Goal: Task Accomplishment & Management: Use online tool/utility

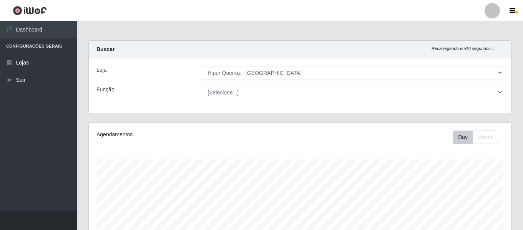
select select "497"
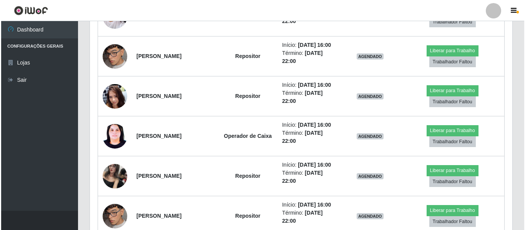
scroll to position [385, 0]
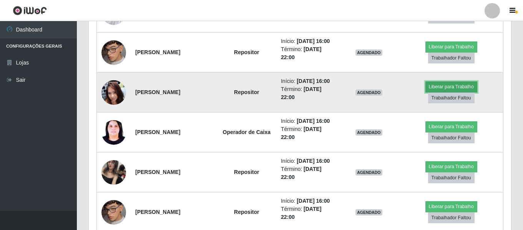
click at [458, 92] on button "Liberar para Trabalho" at bounding box center [452, 87] width 52 height 11
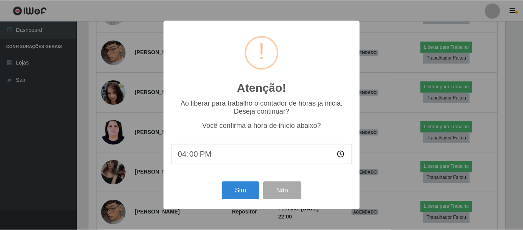
scroll to position [160, 419]
click at [280, 190] on button "Não" at bounding box center [283, 191] width 38 height 18
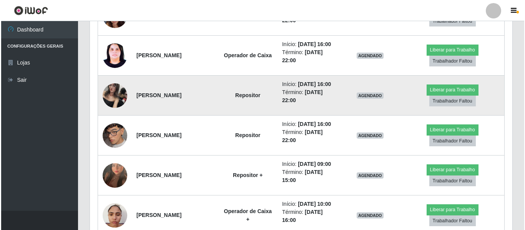
scroll to position [423, 0]
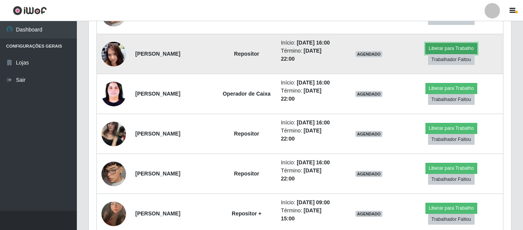
click at [451, 54] on button "Liberar para Trabalho" at bounding box center [452, 48] width 52 height 11
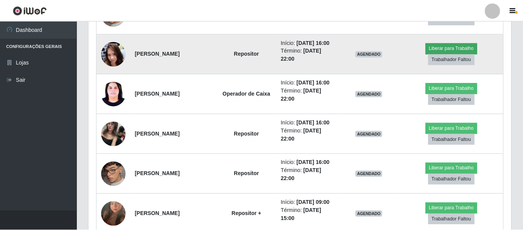
scroll to position [160, 419]
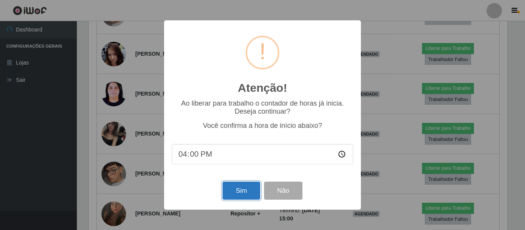
click at [244, 195] on button "Sim" at bounding box center [241, 191] width 37 height 18
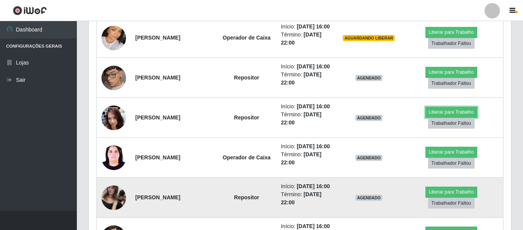
scroll to position [385, 0]
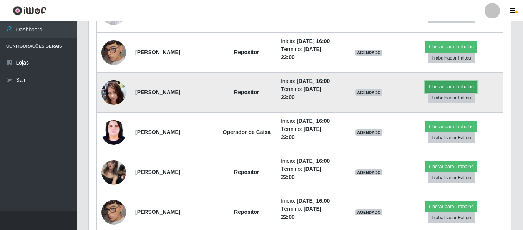
click at [438, 92] on button "Liberar para Trabalho" at bounding box center [452, 87] width 52 height 11
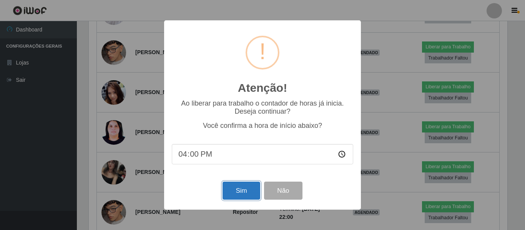
click at [249, 190] on button "Sim" at bounding box center [241, 191] width 37 height 18
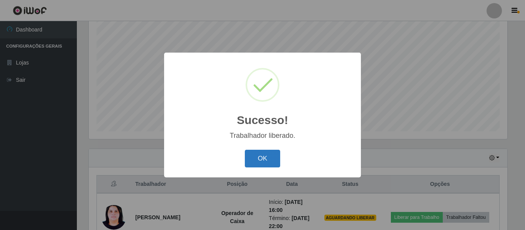
click at [272, 156] on button "OK" at bounding box center [263, 159] width 36 height 18
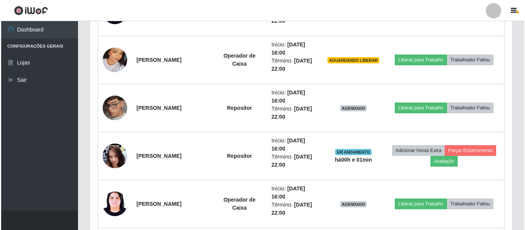
scroll to position [336, 0]
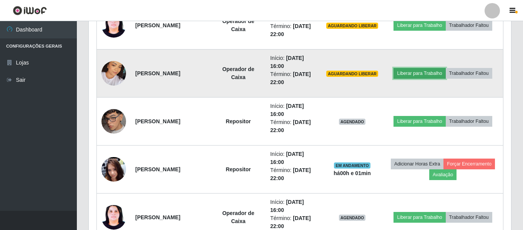
click at [438, 73] on button "Liberar para Trabalho" at bounding box center [420, 73] width 52 height 11
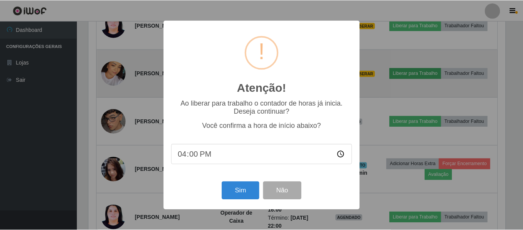
scroll to position [0, 0]
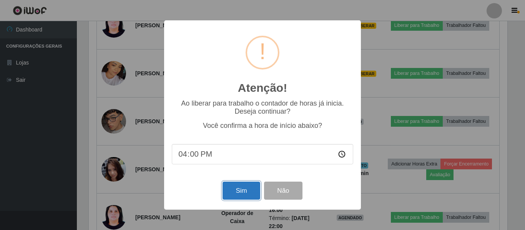
click at [257, 195] on button "Sim" at bounding box center [241, 191] width 37 height 18
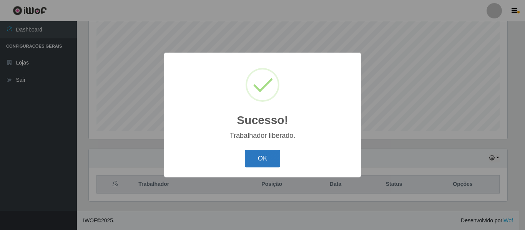
click at [264, 160] on button "OK" at bounding box center [263, 159] width 36 height 18
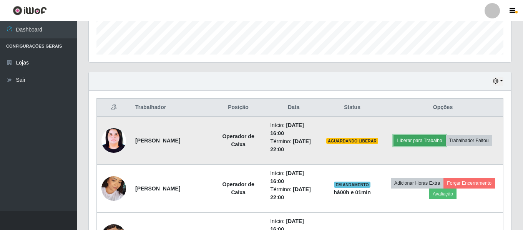
click at [417, 140] on button "Liberar para Trabalho" at bounding box center [420, 140] width 52 height 11
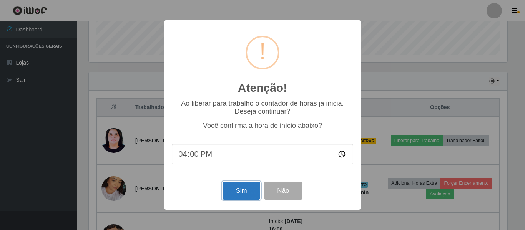
click at [247, 192] on button "Sim" at bounding box center [241, 191] width 37 height 18
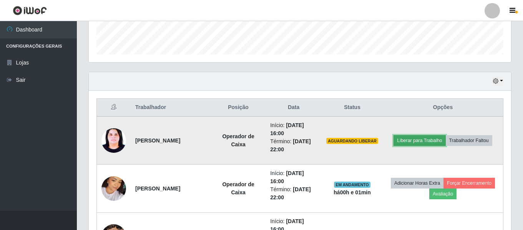
click at [416, 138] on button "Liberar para Trabalho" at bounding box center [420, 140] width 52 height 11
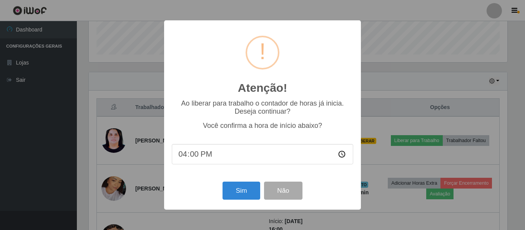
click at [433, 122] on div "Atenção! × Ao liberar para trabalho o contador de horas já inicia. Deseja conti…" at bounding box center [262, 115] width 525 height 230
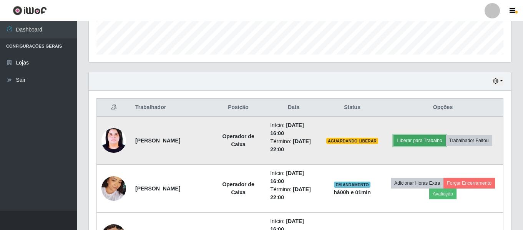
click at [430, 143] on button "Liberar para Trabalho" at bounding box center [420, 140] width 52 height 11
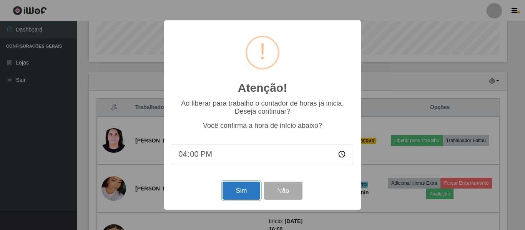
click at [236, 192] on button "Sim" at bounding box center [241, 191] width 37 height 18
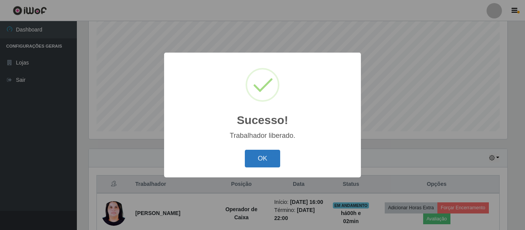
click at [251, 162] on button "OK" at bounding box center [263, 159] width 36 height 18
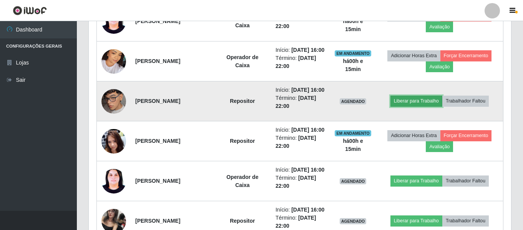
click at [423, 107] on button "Liberar para Trabalho" at bounding box center [417, 101] width 52 height 11
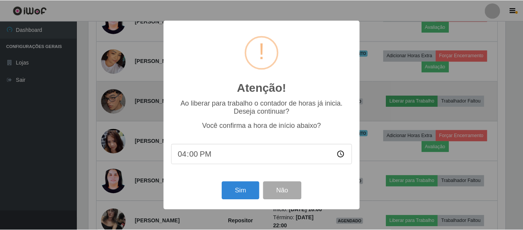
scroll to position [160, 419]
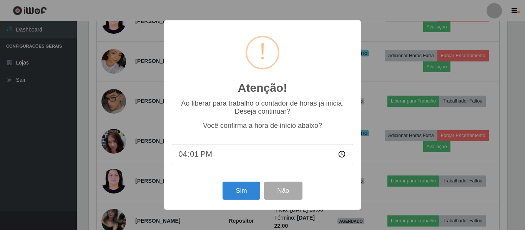
type input "16:15"
click at [236, 190] on button "Sim" at bounding box center [241, 191] width 37 height 18
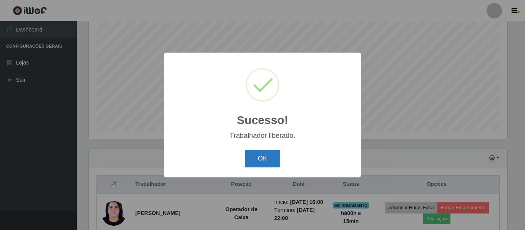
click at [262, 163] on button "OK" at bounding box center [263, 159] width 36 height 18
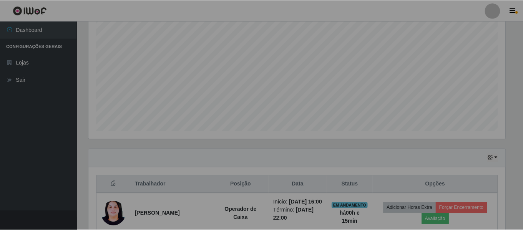
scroll to position [160, 423]
